Goal: Information Seeking & Learning: Learn about a topic

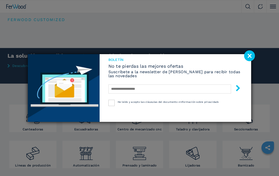
scroll to position [2, 0]
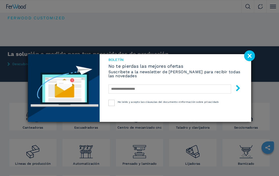
click at [248, 56] on image at bounding box center [249, 55] width 11 height 11
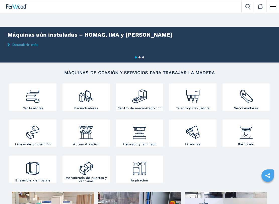
scroll to position [26, 0]
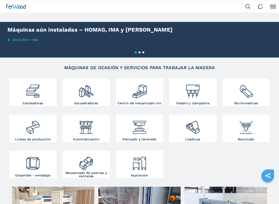
click at [131, 91] on div at bounding box center [139, 89] width 45 height 19
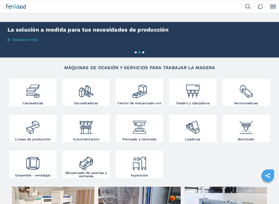
click at [138, 93] on img at bounding box center [140, 89] width 16 height 19
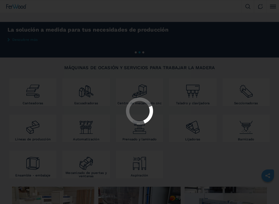
click at [135, 87] on div at bounding box center [139, 102] width 279 height 204
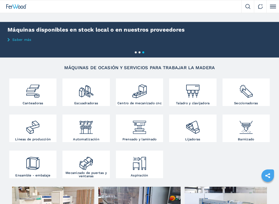
click at [142, 80] on img at bounding box center [140, 89] width 16 height 19
click at [136, 80] on img at bounding box center [140, 89] width 16 height 19
click at [130, 80] on div at bounding box center [139, 89] width 45 height 19
click at [135, 80] on img at bounding box center [140, 89] width 16 height 19
click at [128, 80] on div at bounding box center [139, 89] width 45 height 19
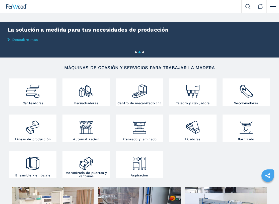
click at [123, 80] on div at bounding box center [139, 89] width 45 height 19
click at [134, 80] on img at bounding box center [140, 89] width 16 height 19
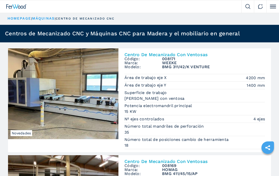
click at [39, 20] on link "máquinas" at bounding box center [43, 18] width 23 height 4
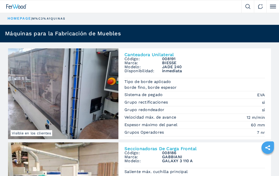
click at [268, 9] on button "Click to toggle menu" at bounding box center [273, 6] width 13 height 13
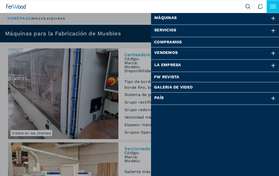
click at [160, 16] on div "Máquinas" at bounding box center [215, 19] width 128 height 12
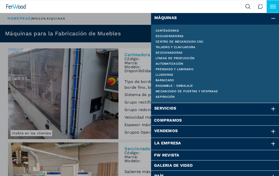
click at [183, 42] on link "Centro de mecanizado cnc" at bounding box center [215, 41] width 119 height 3
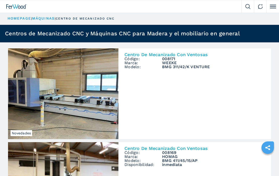
click at [55, 95] on img at bounding box center [63, 93] width 111 height 91
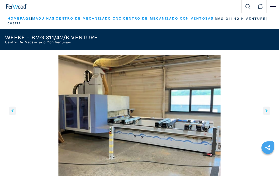
click at [271, 110] on img "Go to Slide 1" at bounding box center [139, 116] width 269 height 122
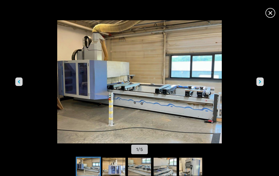
click at [263, 79] on button "right-button" at bounding box center [260, 82] width 7 height 9
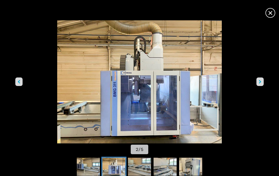
click at [259, 85] on button "right-button" at bounding box center [260, 82] width 7 height 9
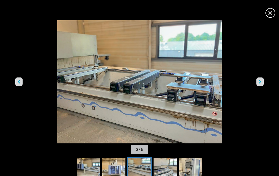
click at [261, 83] on icon "right-button" at bounding box center [260, 82] width 2 height 4
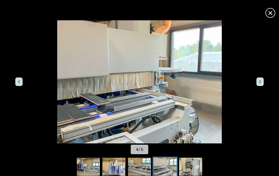
click at [263, 82] on button "right-button" at bounding box center [260, 82] width 7 height 9
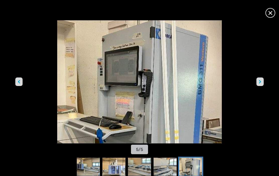
click at [273, 9] on span "×" at bounding box center [270, 12] width 9 height 9
